Goal: Task Accomplishment & Management: Manage account settings

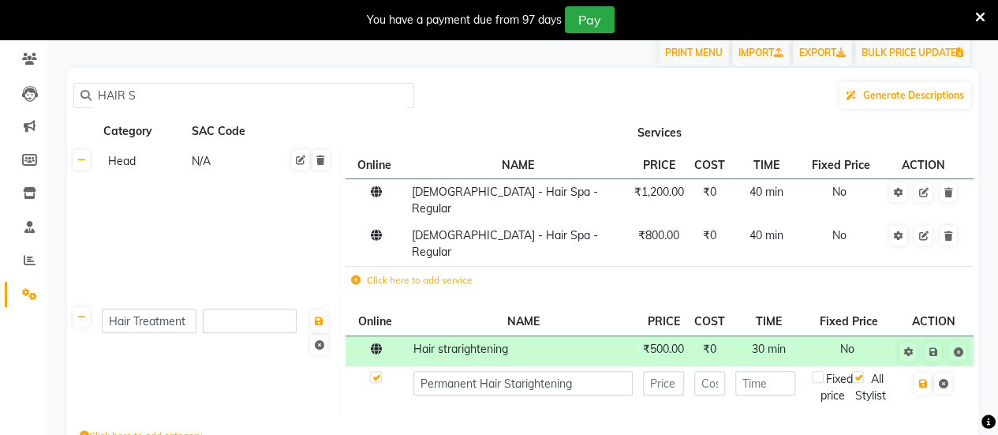
type input "Permanent Hair Starightening"
click at [671, 371] on input "number" at bounding box center [663, 383] width 41 height 24
type input "4000"
click at [765, 371] on input "number" at bounding box center [765, 383] width 61 height 24
type input "3"
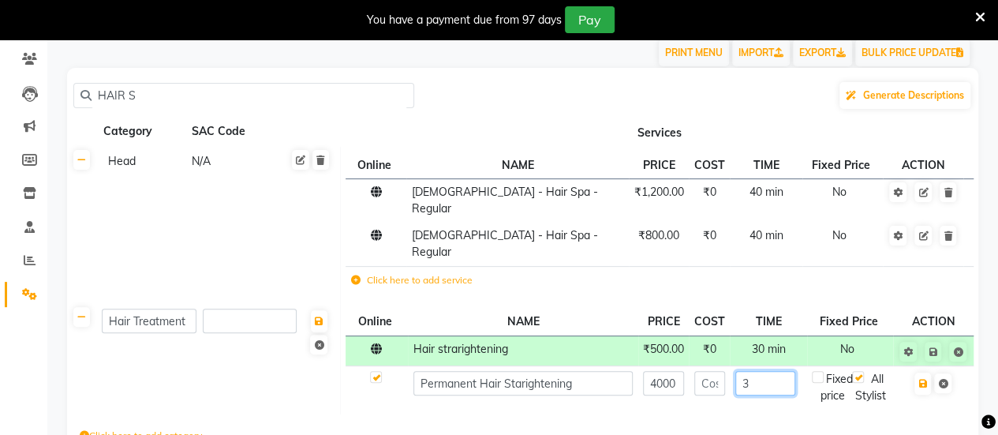
click at [770, 371] on input "3" at bounding box center [765, 383] width 61 height 24
click at [866, 425] on div "Click here to add category." at bounding box center [522, 437] width 911 height 47
click at [778, 371] on input "90" at bounding box center [765, 383] width 61 height 24
type input "9"
type input "3"
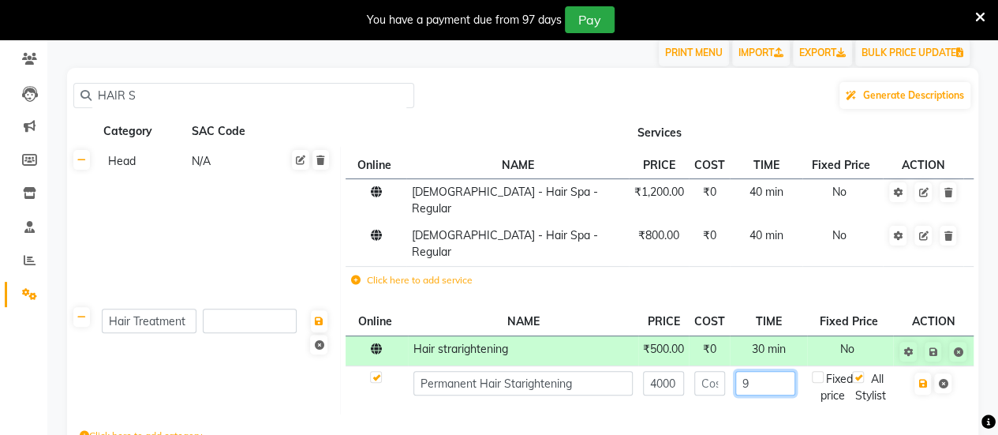
type input "90"
click at [926, 379] on icon "button" at bounding box center [922, 383] width 9 height 9
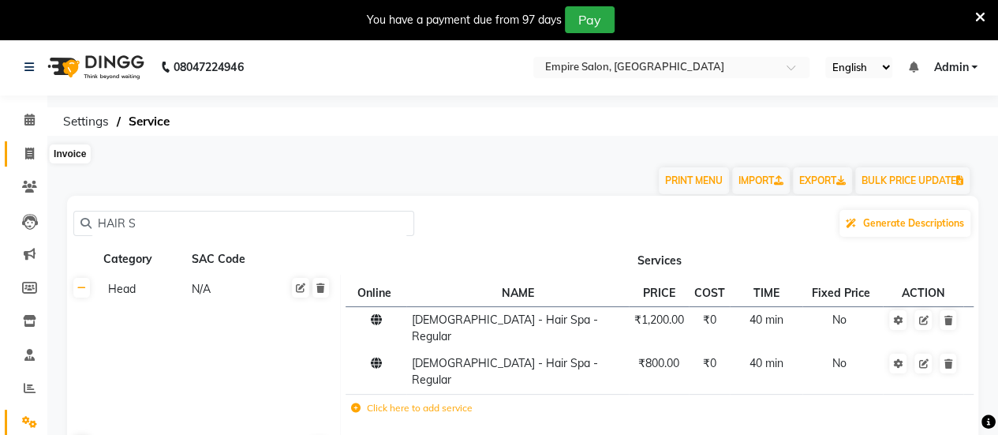
click at [32, 152] on icon at bounding box center [29, 154] width 9 height 12
select select "service"
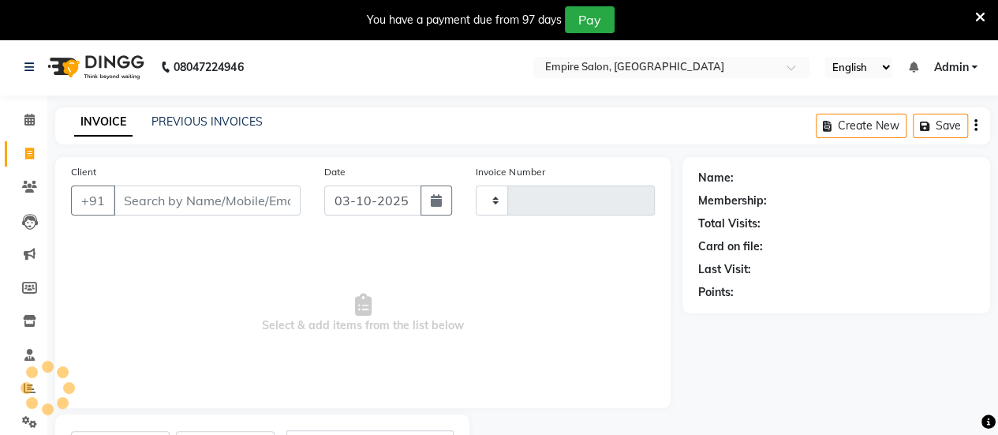
type input "0121"
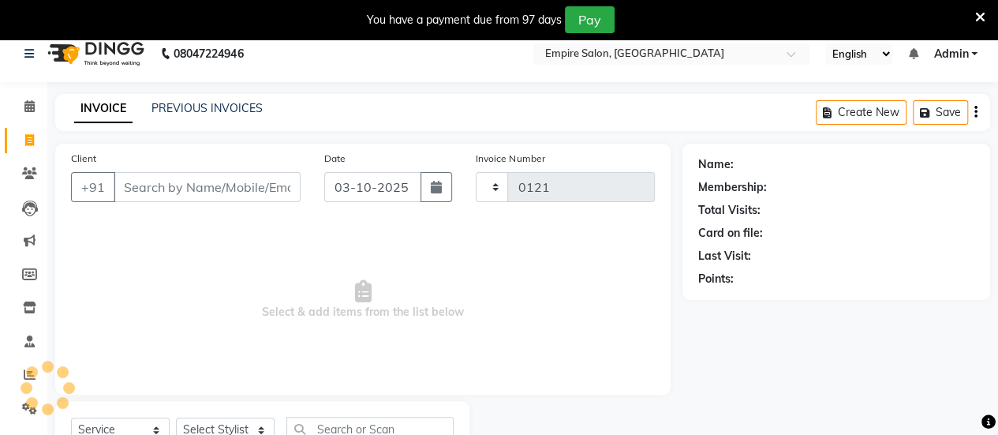
select select "6286"
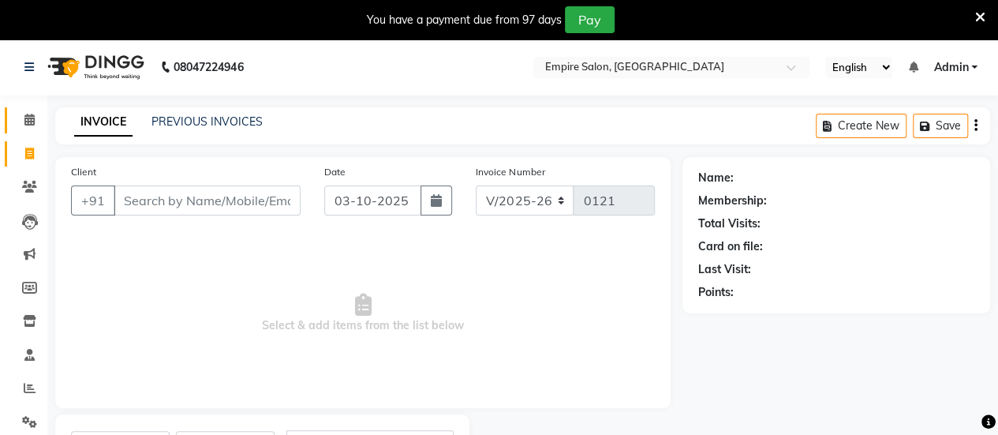
click at [31, 129] on link "Calendar" at bounding box center [24, 120] width 38 height 26
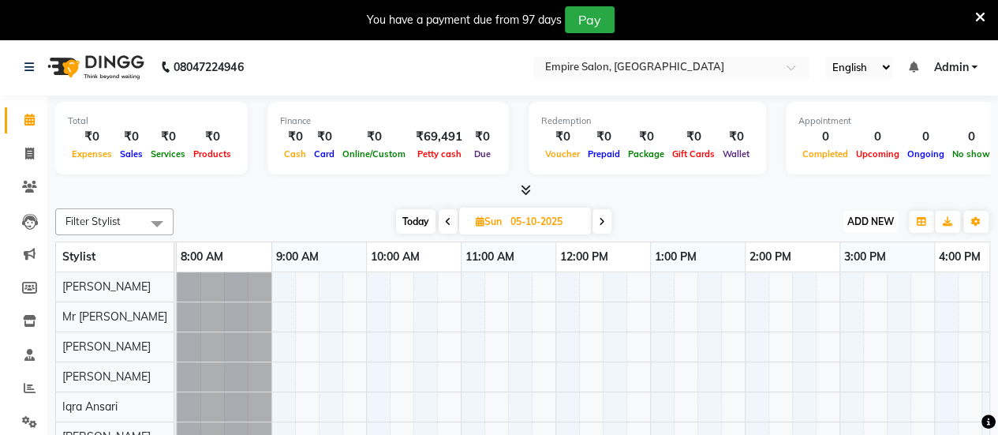
click at [893, 214] on button "ADD NEW Toggle Dropdown" at bounding box center [871, 222] width 54 height 22
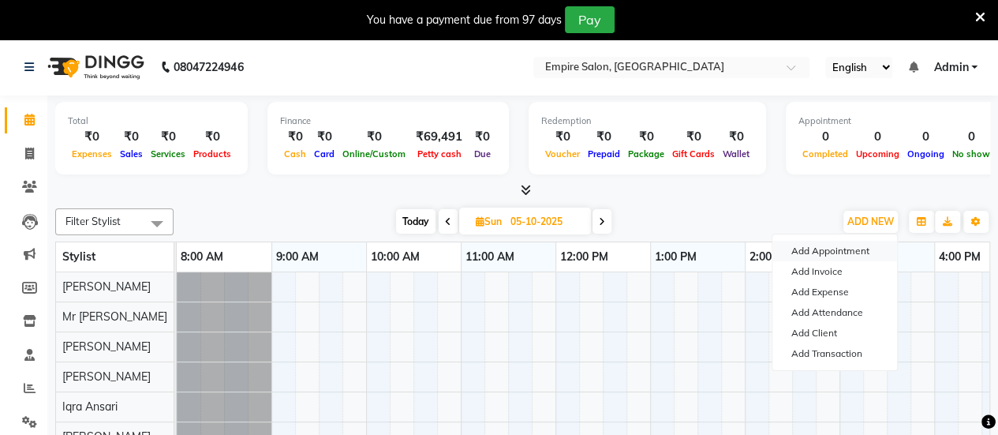
click at [841, 251] on button "Add Appointment" at bounding box center [835, 251] width 125 height 21
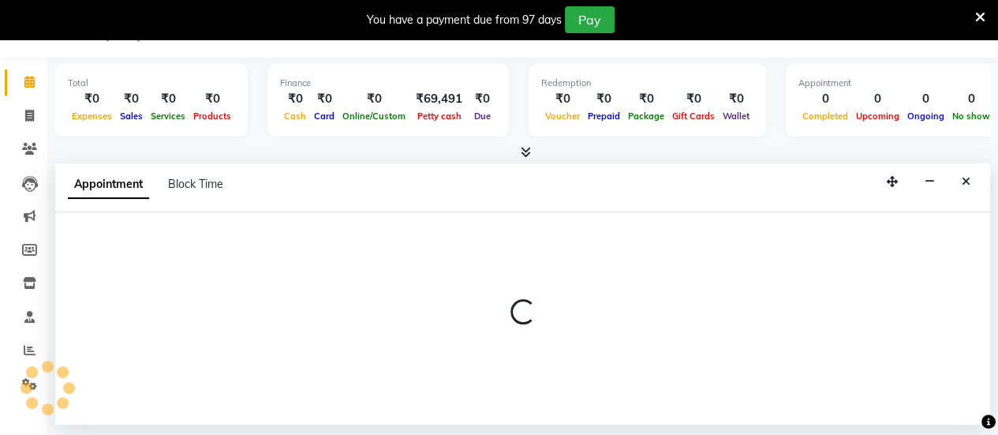
scroll to position [39, 0]
select select "tentative"
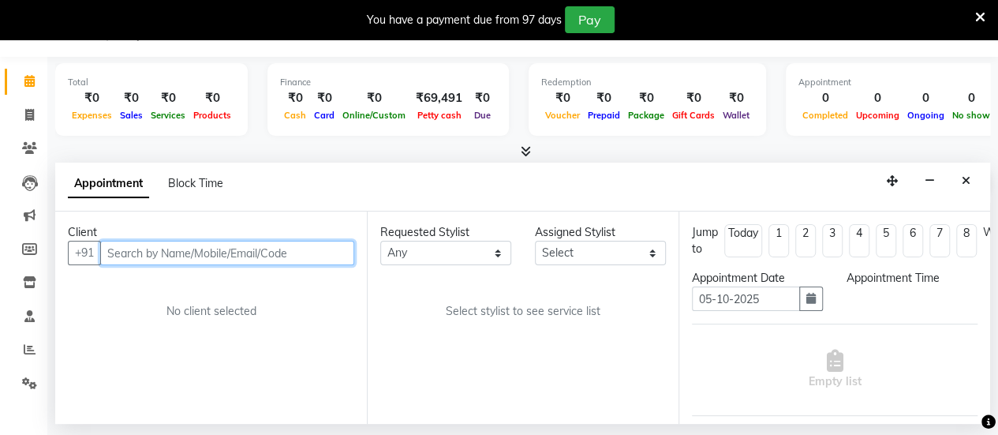
select select "540"
click at [305, 246] on input "text" at bounding box center [227, 253] width 254 height 24
type input "p"
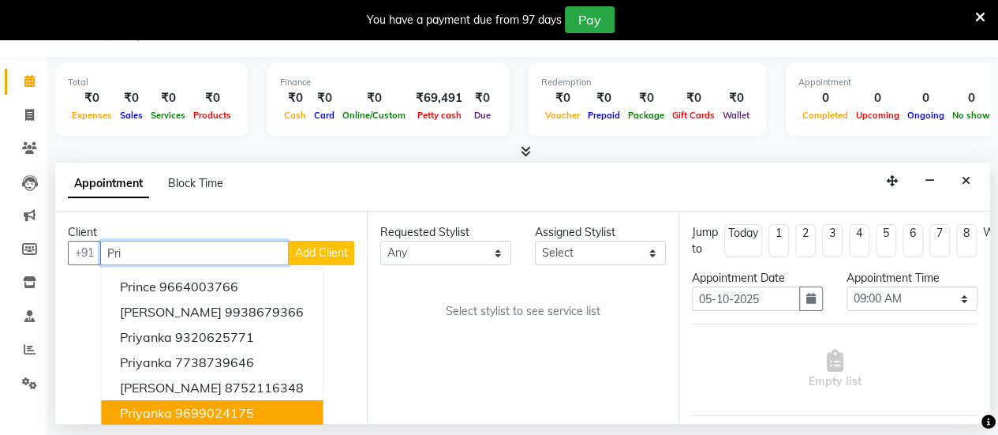
type input "Pri"
click at [237, 424] on div "08047224946 Select Location × Empire Salon, Andheri English ENGLISH Español الع…" at bounding box center [499, 217] width 998 height 435
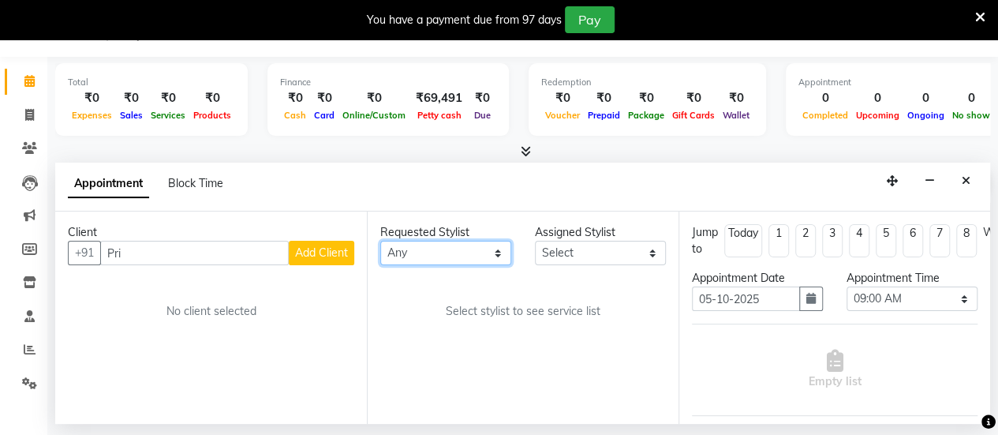
click at [503, 261] on select "Any [PERSON_NAME] [PERSON_NAME] Iqra [PERSON_NAME] [PERSON_NAME] [PERSON_NAME] …" at bounding box center [445, 253] width 131 height 24
select select "92412"
click at [380, 241] on select "Any [PERSON_NAME] [PERSON_NAME] Iqra [PERSON_NAME] [PERSON_NAME] [PERSON_NAME] …" at bounding box center [445, 253] width 131 height 24
select select "92412"
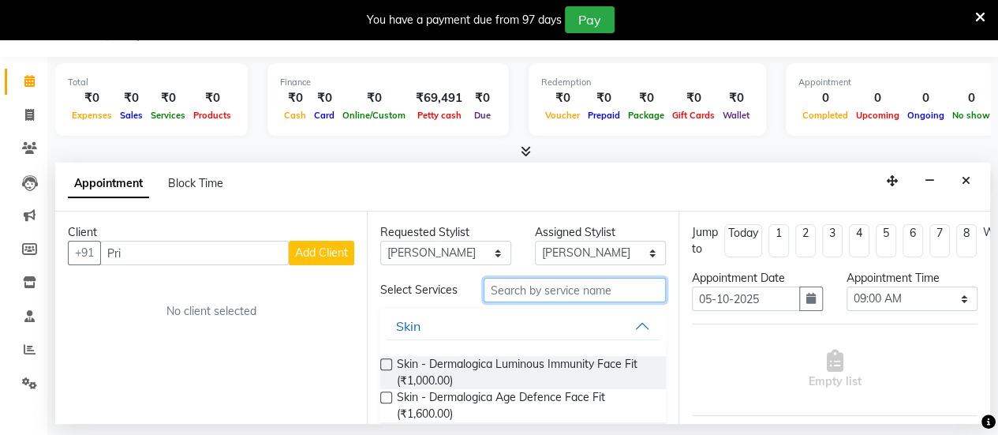
click at [591, 291] on input "text" at bounding box center [575, 290] width 182 height 24
type input "h"
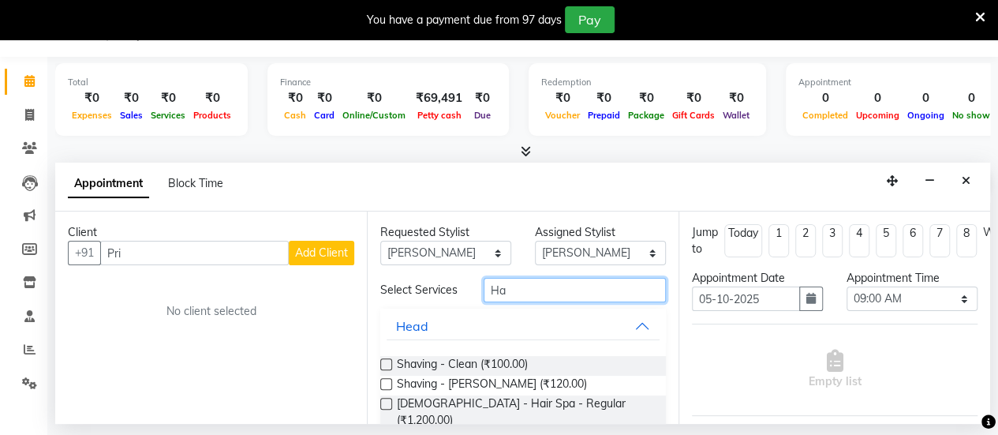
type input "H"
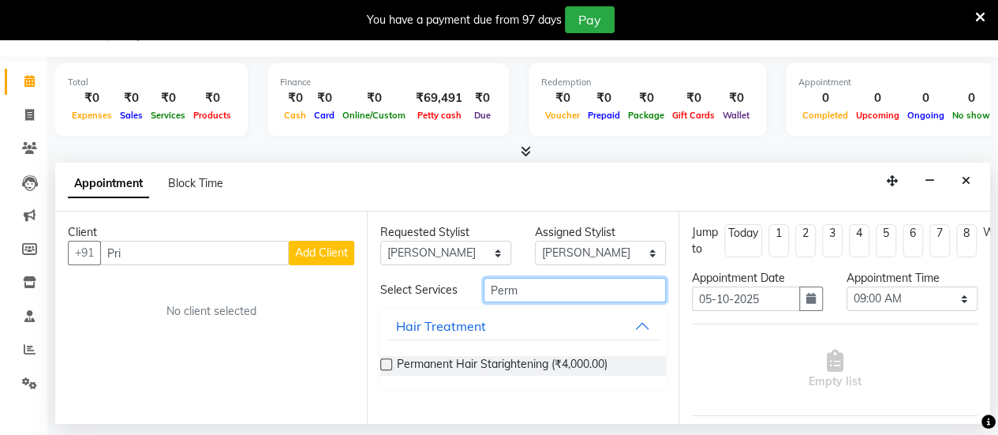
type input "Perm"
click at [612, 368] on div "Permanent Hair Starightening (₹4,000.00)" at bounding box center [523, 366] width 286 height 20
click at [385, 367] on label at bounding box center [386, 364] width 12 height 12
click at [385, 367] on input "checkbox" at bounding box center [385, 366] width 10 height 10
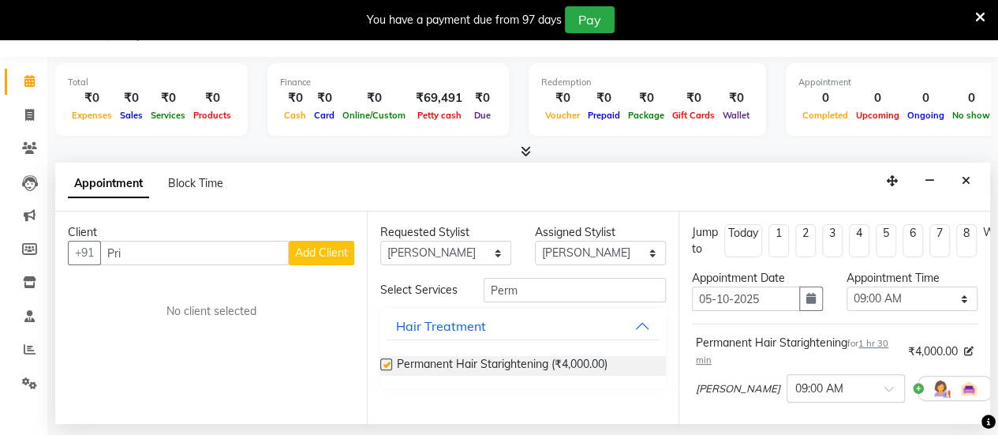
checkbox input "false"
click at [716, 361] on span "1 hr 30 min" at bounding box center [792, 352] width 193 height 28
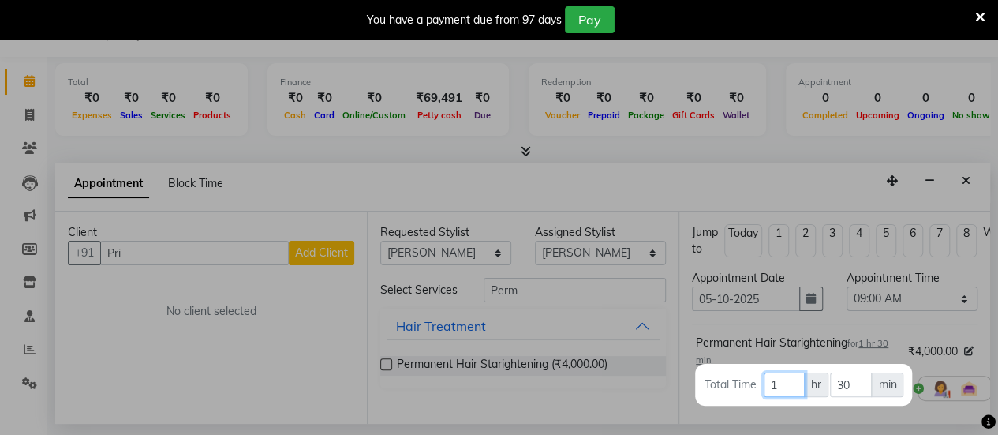
click at [799, 387] on input "1" at bounding box center [784, 384] width 41 height 24
type input "5"
type input "3"
click at [773, 259] on div at bounding box center [499, 217] width 998 height 435
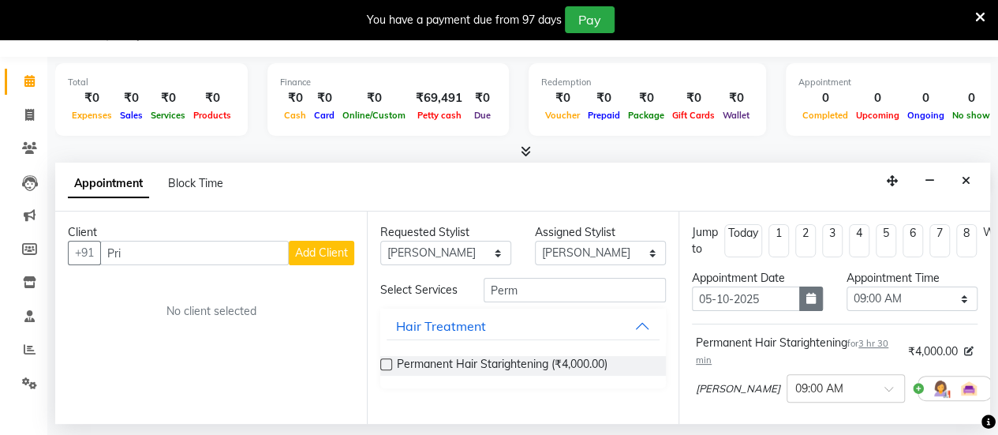
click at [813, 300] on button "button" at bounding box center [811, 298] width 24 height 24
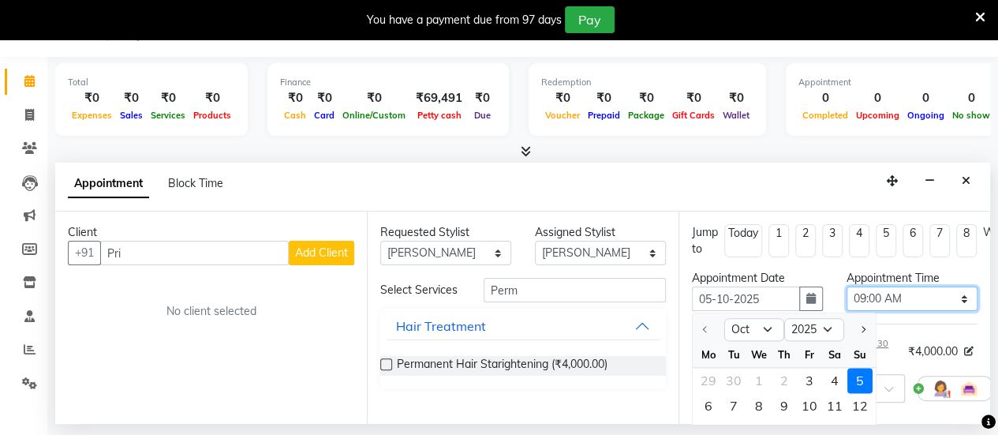
click at [950, 299] on select "Select 09:00 AM 09:15 AM 09:30 AM 09:45 AM 10:00 AM 10:15 AM 10:30 AM 10:45 AM …" at bounding box center [912, 298] width 131 height 24
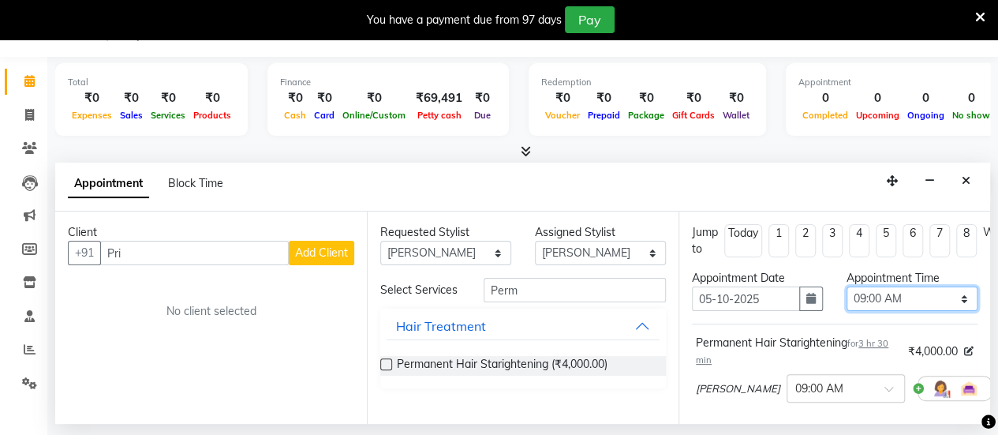
click at [950, 299] on select "Select 09:00 AM 09:15 AM 09:30 AM 09:45 AM 10:00 AM 10:15 AM 10:30 AM 10:45 AM …" at bounding box center [912, 298] width 131 height 24
select select "840"
click at [847, 286] on select "Select 09:00 AM 09:15 AM 09:30 AM 09:45 AM 10:00 AM 10:15 AM 10:30 AM 10:45 AM …" at bounding box center [912, 298] width 131 height 24
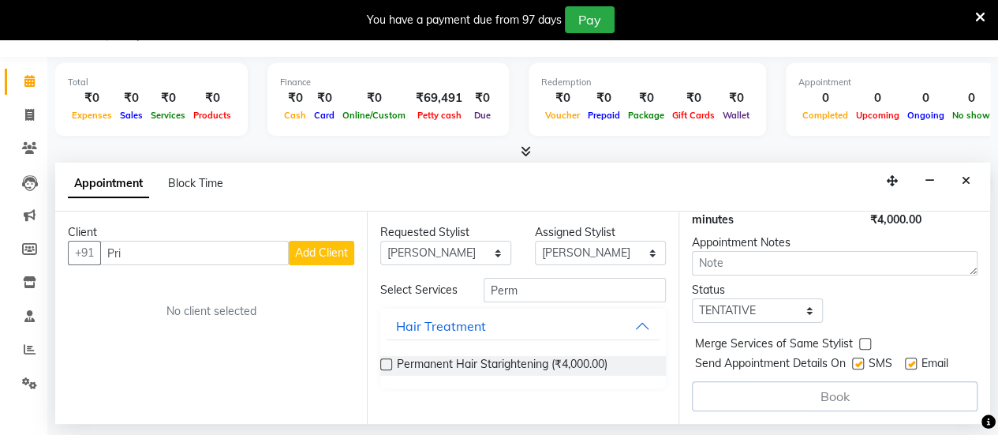
scroll to position [248, 0]
click at [880, 381] on div "Book" at bounding box center [835, 396] width 286 height 30
click at [868, 338] on label at bounding box center [865, 344] width 12 height 12
click at [868, 340] on input "checkbox" at bounding box center [864, 345] width 10 height 10
click at [865, 338] on label at bounding box center [865, 344] width 12 height 12
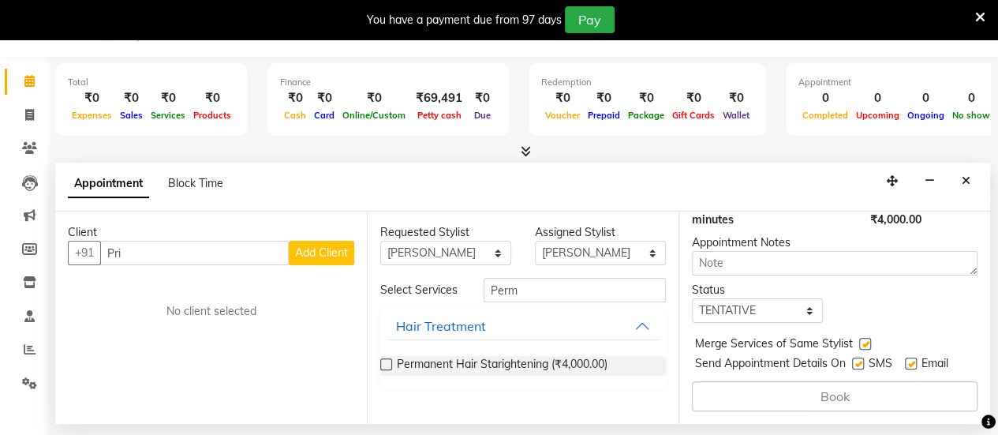
click at [865, 340] on input "checkbox" at bounding box center [864, 345] width 10 height 10
checkbox input "false"
click at [977, 280] on div "Jump to [DATE] 1 2 3 4 5 6 7 8 Weeks Appointment Date [DATE] Appointment Time S…" at bounding box center [835, 317] width 312 height 212
click at [797, 298] on select "Select TENTATIVE CONFIRM UPCOMING" at bounding box center [757, 310] width 131 height 24
select select "confirm booking"
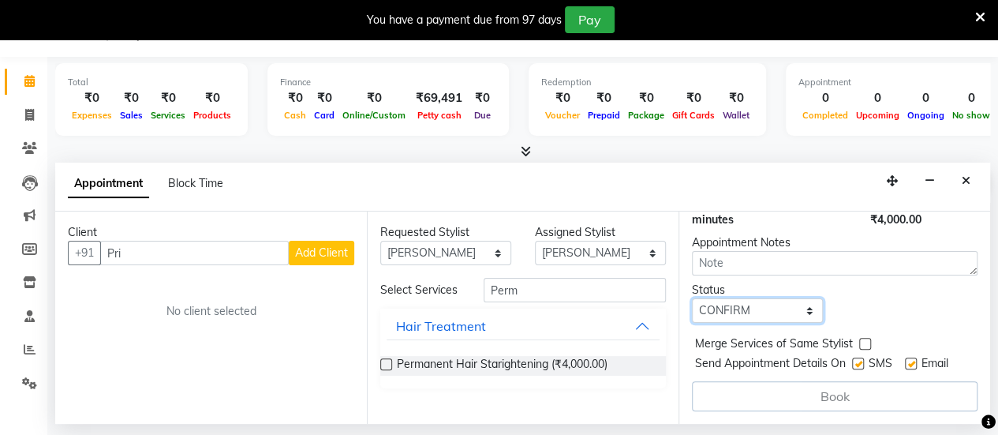
click at [692, 298] on select "Select TENTATIVE CONFIRM UPCOMING" at bounding box center [757, 310] width 131 height 24
click at [862, 381] on div "Book" at bounding box center [835, 396] width 286 height 30
click at [994, 402] on div "Total ₹0 Expenses ₹0 Sales ₹0 Services ₹0 Products Finance ₹0 Cash ₹0 Card ₹0 O…" at bounding box center [522, 240] width 951 height 367
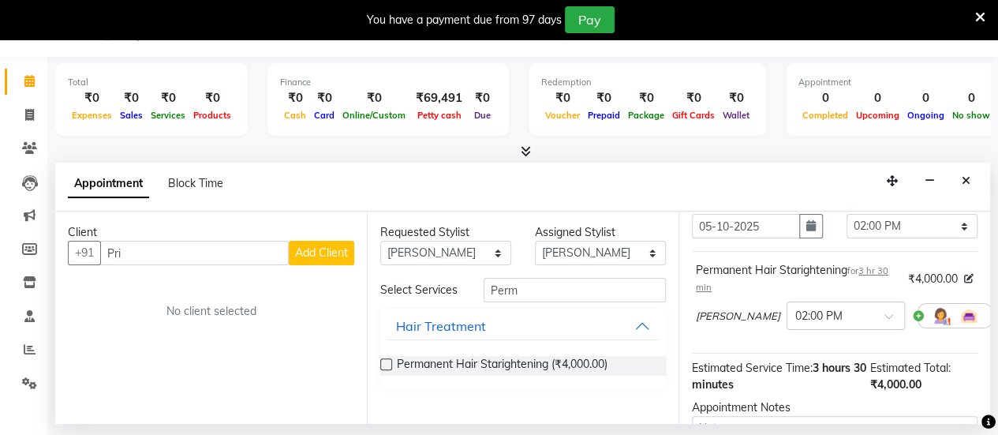
click at [918, 307] on div at bounding box center [955, 315] width 74 height 25
click at [918, 315] on div at bounding box center [955, 315] width 74 height 25
click at [918, 316] on div at bounding box center [955, 315] width 74 height 25
click at [992, 372] on div "Total ₹0 Expenses ₹0 Sales ₹0 Services ₹0 Products Finance ₹0 Cash ₹0 Card ₹0 O…" at bounding box center [522, 240] width 951 height 367
click at [977, 374] on div "Jump to [DATE] 1 2 3 4 5 6 7 8 Weeks Appointment Date [DATE] Appointment Time S…" at bounding box center [835, 317] width 312 height 212
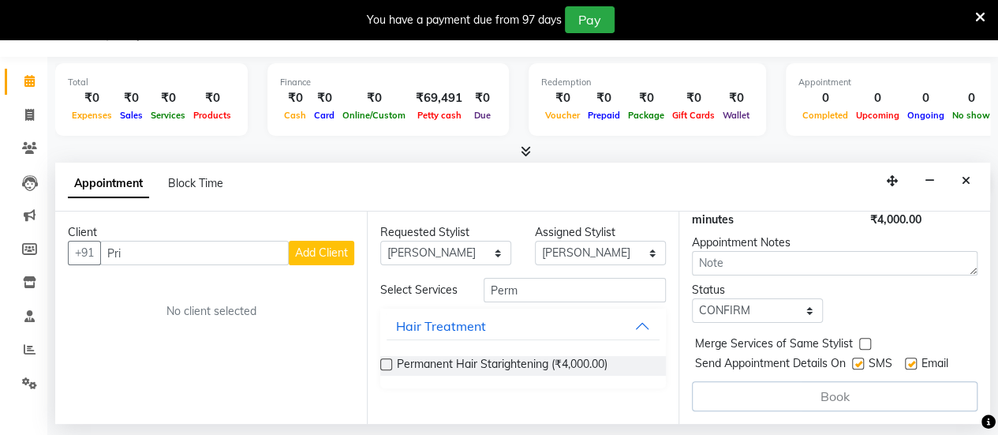
scroll to position [248, 0]
click at [912, 357] on label at bounding box center [911, 363] width 12 height 12
click at [912, 360] on input "checkbox" at bounding box center [910, 365] width 10 height 10
click at [920, 355] on div "Email" at bounding box center [933, 365] width 56 height 20
click at [917, 355] on div "Email" at bounding box center [933, 365] width 56 height 20
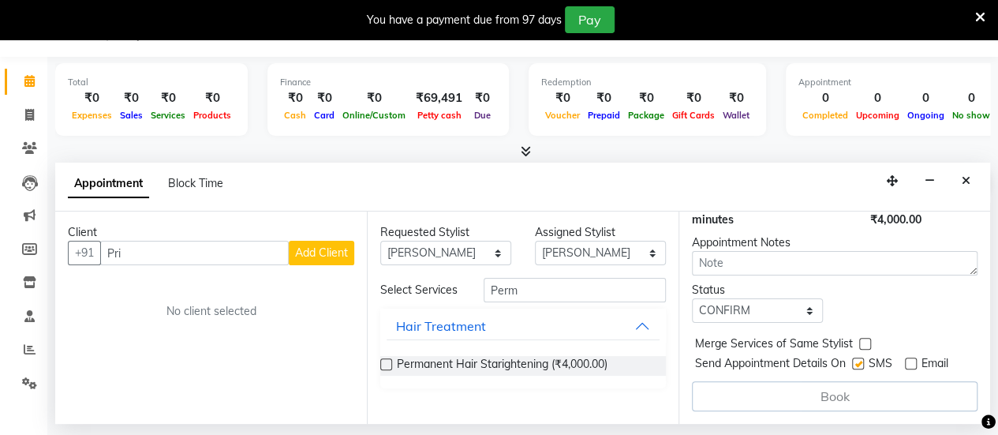
click at [907, 357] on label at bounding box center [911, 363] width 12 height 12
click at [907, 360] on input "checkbox" at bounding box center [910, 365] width 10 height 10
click at [907, 357] on label at bounding box center [911, 363] width 12 height 12
click at [907, 360] on input "checkbox" at bounding box center [910, 365] width 10 height 10
click at [908, 357] on label at bounding box center [911, 363] width 12 height 12
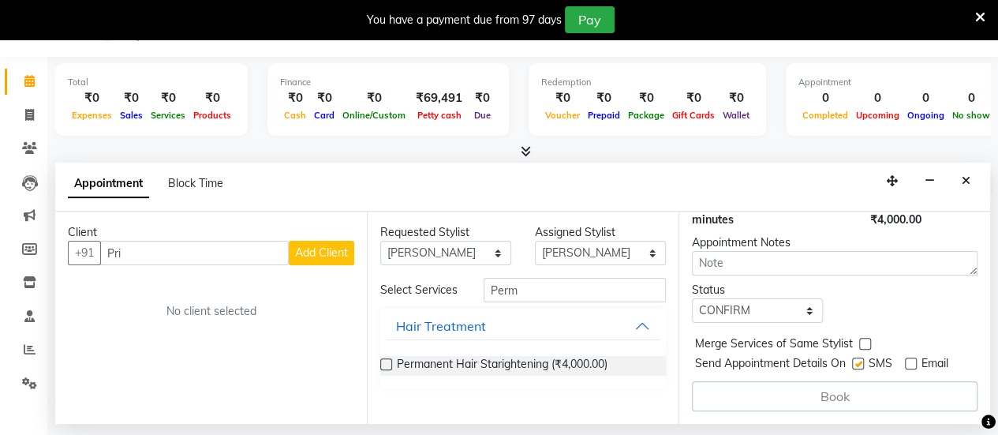
click at [908, 360] on input "checkbox" at bounding box center [910, 365] width 10 height 10
checkbox input "true"
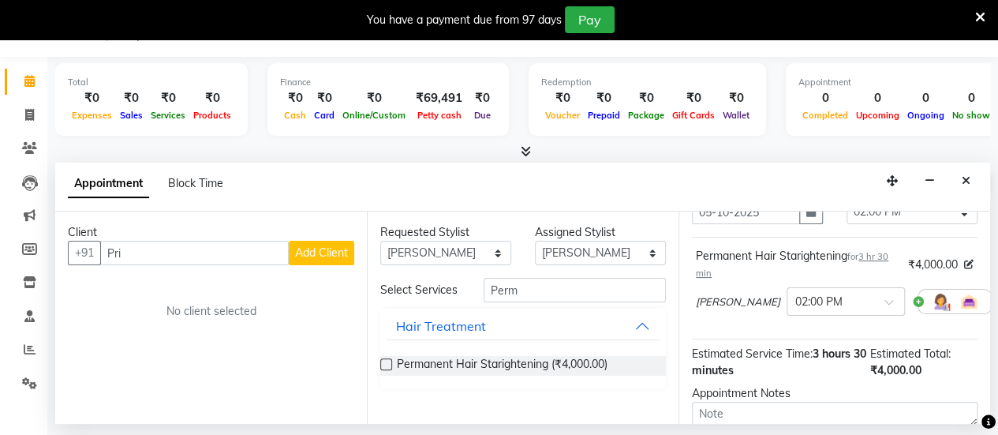
scroll to position [73, 0]
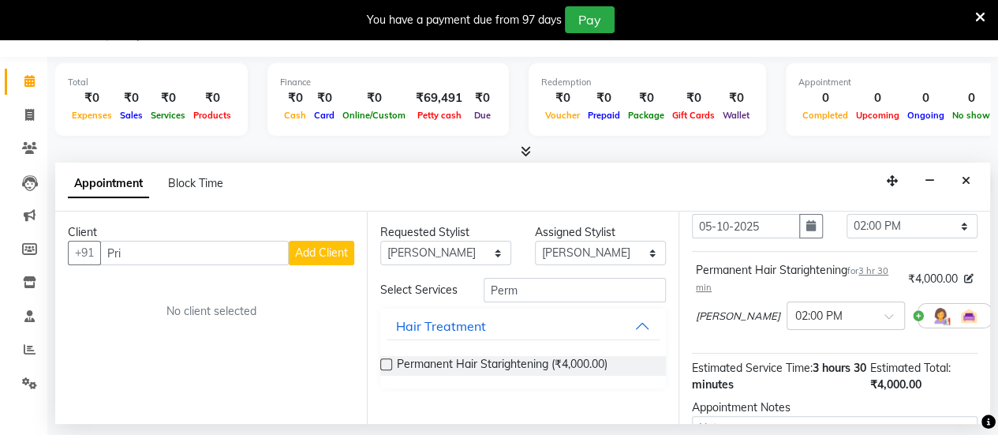
click at [993, 365] on div "Total ₹0 Expenses ₹0 Sales ₹0 Services ₹0 Products Finance ₹0 Cash ₹0 Card ₹0 O…" at bounding box center [522, 240] width 951 height 367
click at [896, 175] on icon "button" at bounding box center [892, 180] width 11 height 11
click at [926, 183] on icon "button" at bounding box center [930, 180] width 10 height 11
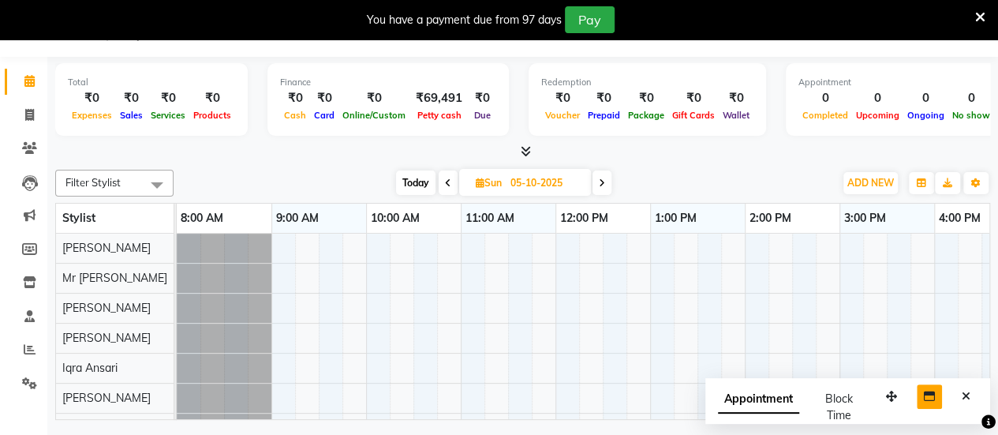
click at [604, 187] on span at bounding box center [602, 182] width 19 height 24
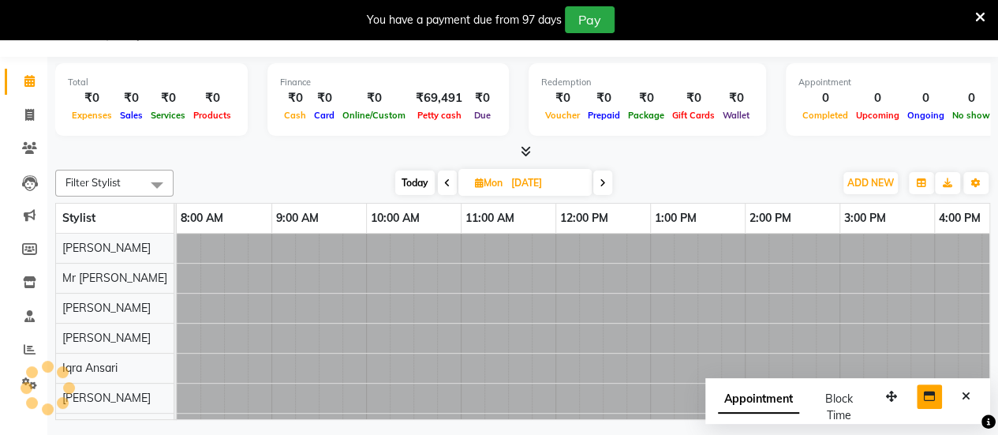
scroll to position [0, 607]
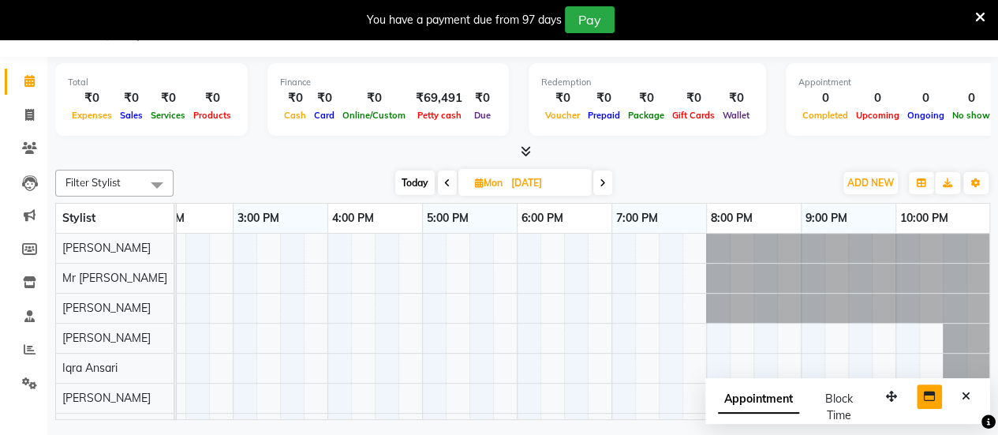
click at [442, 171] on span at bounding box center [447, 182] width 19 height 24
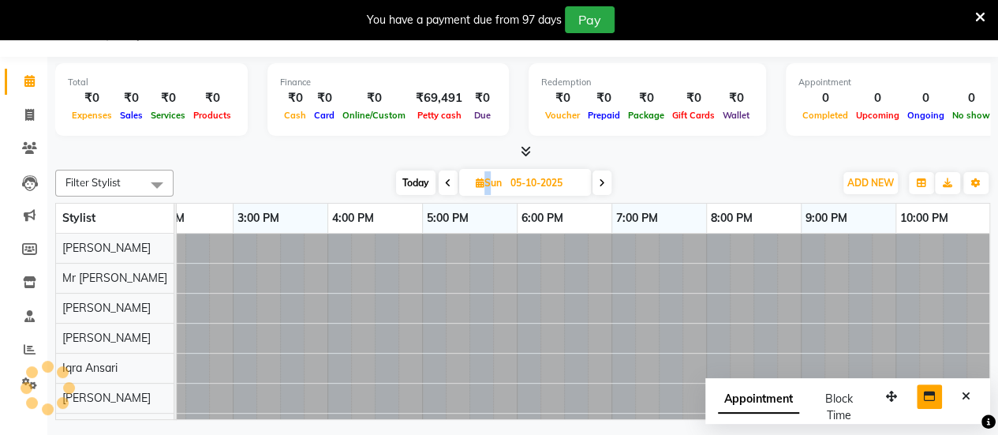
click at [442, 171] on span at bounding box center [448, 182] width 19 height 24
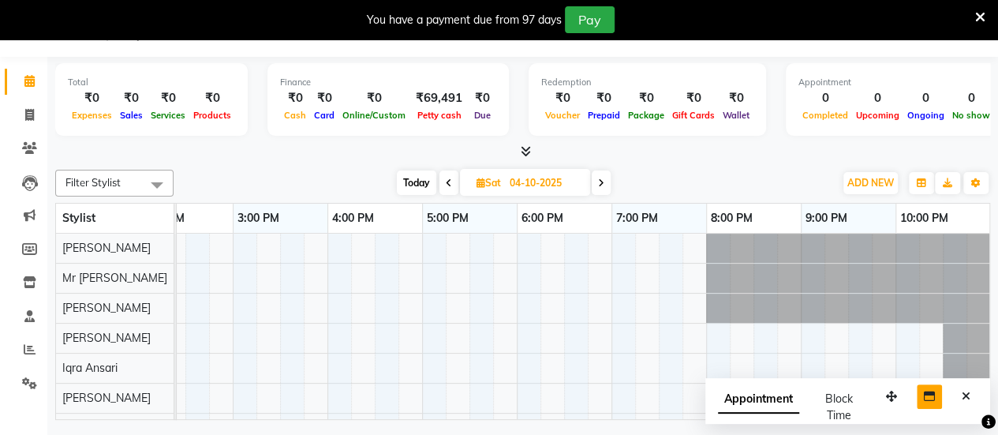
click at [603, 184] on icon at bounding box center [601, 182] width 6 height 9
type input "05-10-2025"
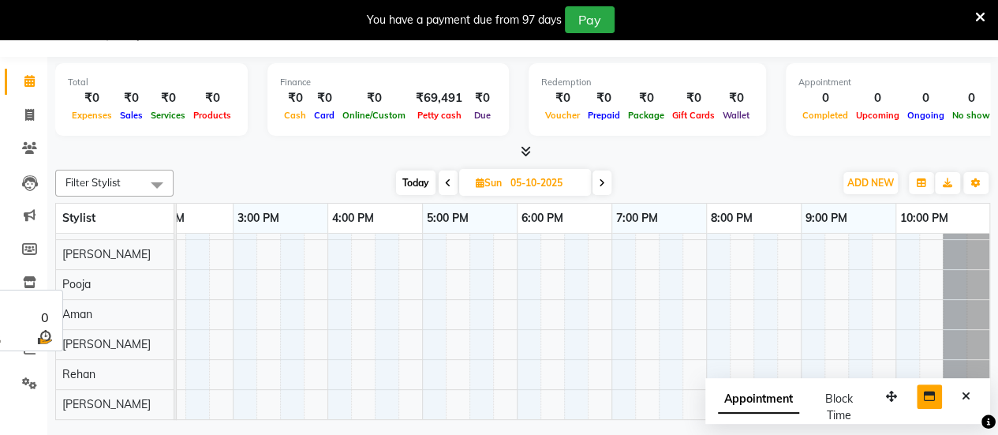
click at [128, 395] on div "[PERSON_NAME]" at bounding box center [115, 404] width 118 height 29
click at [750, 401] on span "Appointment" at bounding box center [758, 399] width 81 height 28
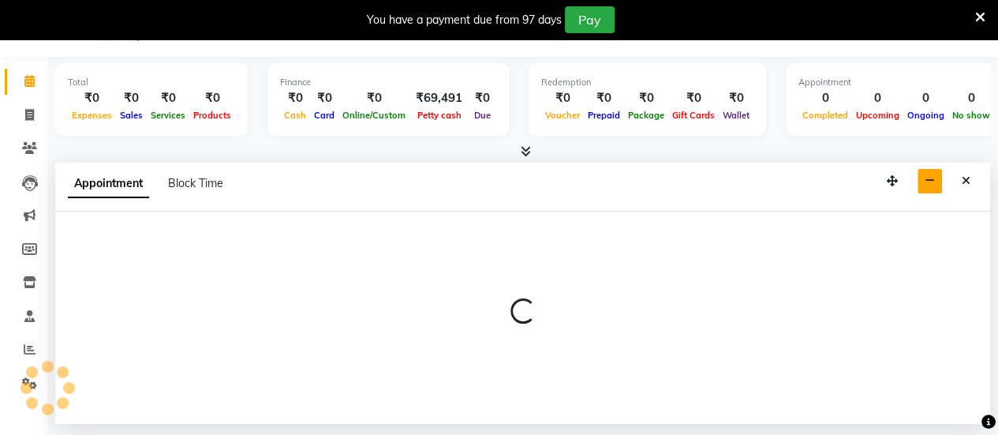
select select "tentative"
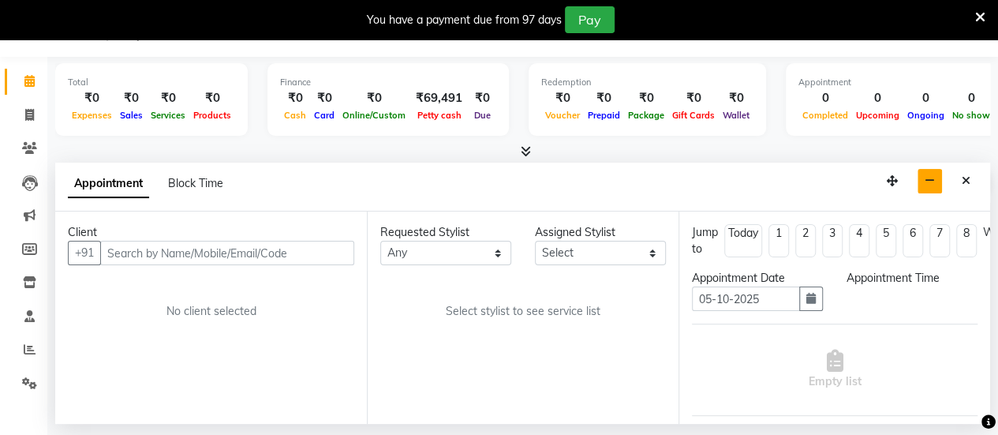
click at [984, 13] on icon at bounding box center [980, 17] width 10 height 14
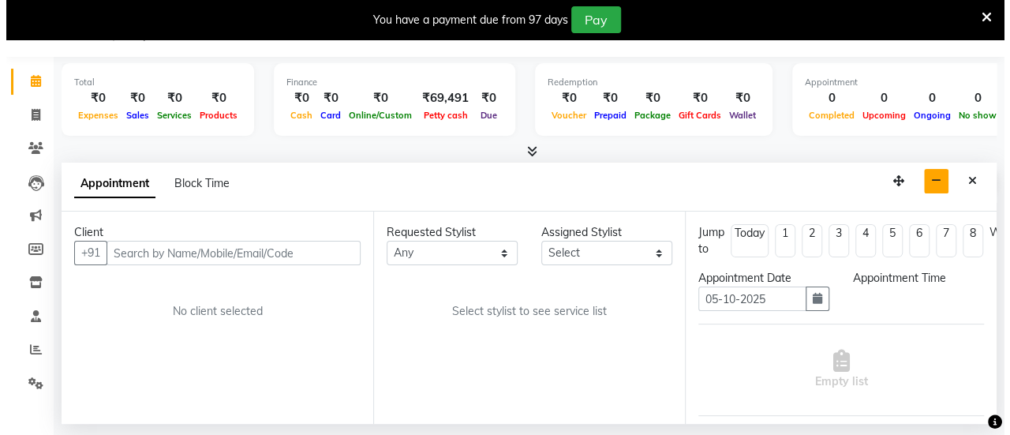
scroll to position [152, 595]
